Goal: Task Accomplishment & Management: Use online tool/utility

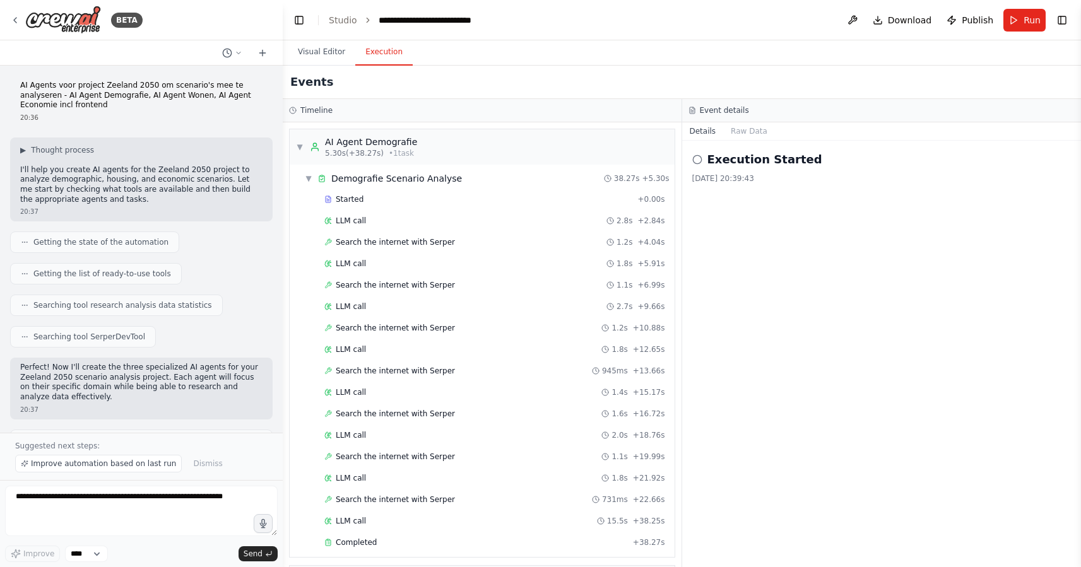
scroll to position [842, 0]
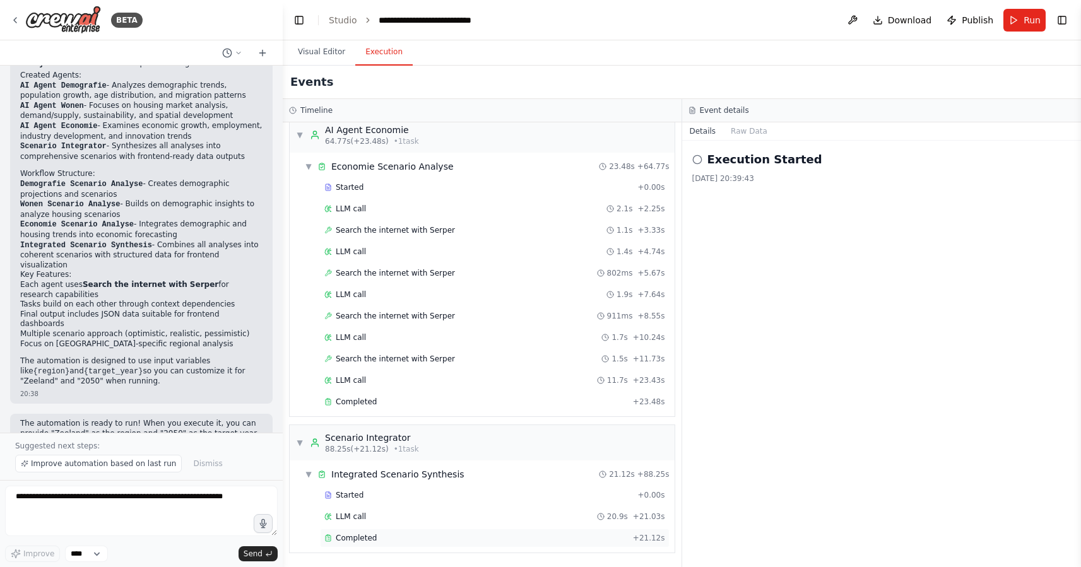
click at [450, 531] on div "Completed + 21.12s" at bounding box center [494, 538] width 349 height 19
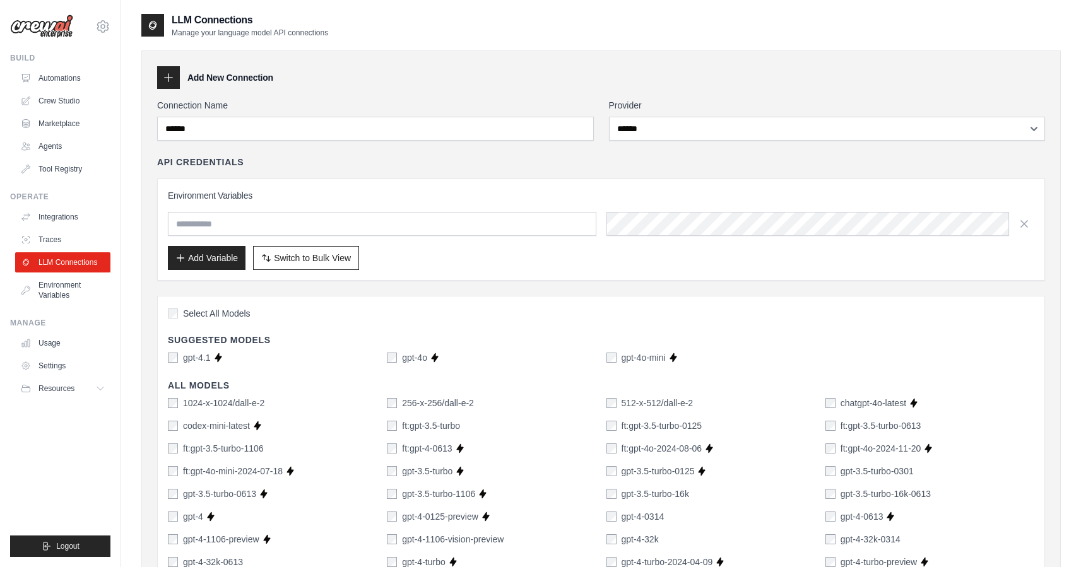
select select "******"
